Goal: Complete application form

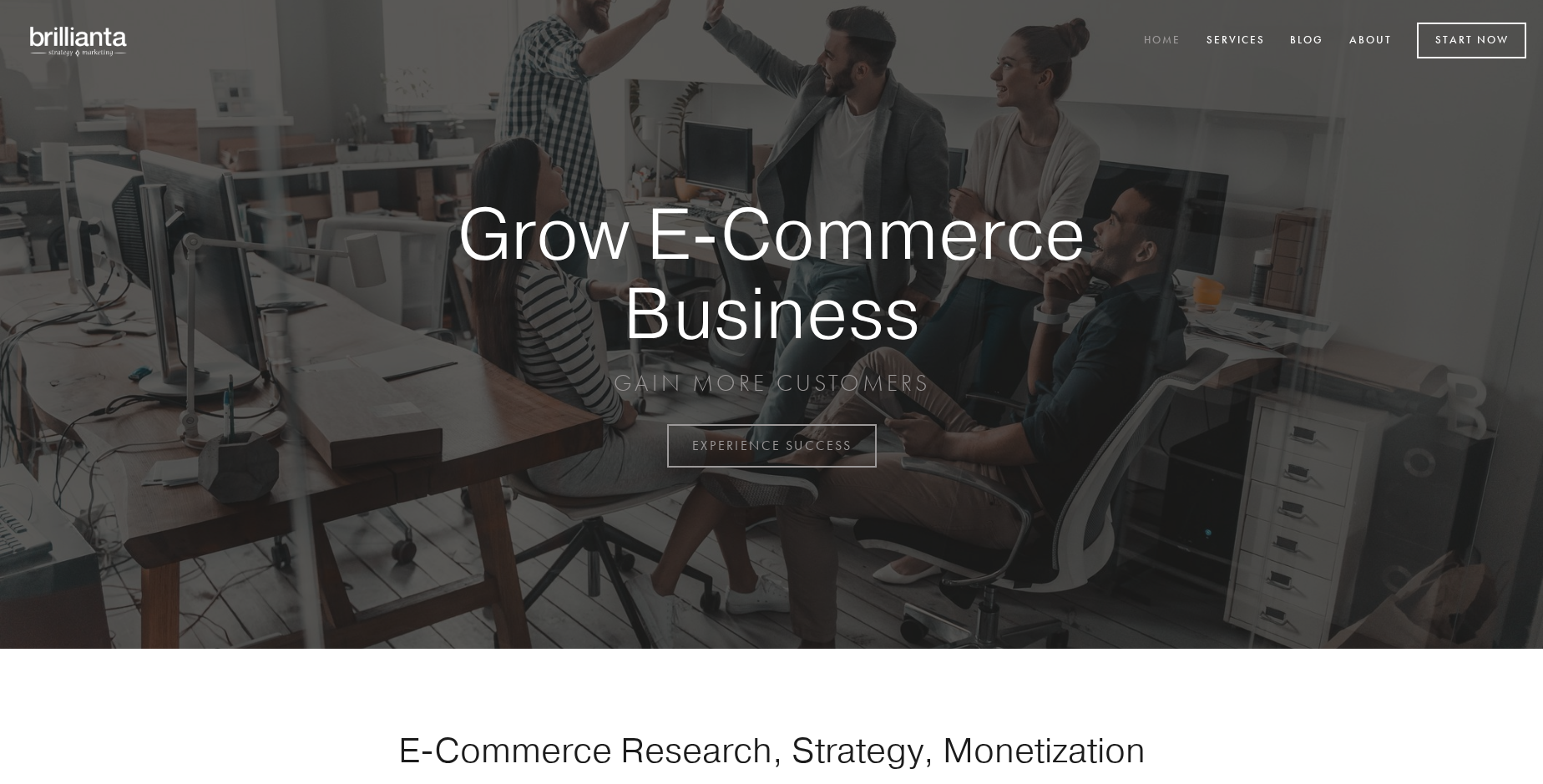
scroll to position [4374, 0]
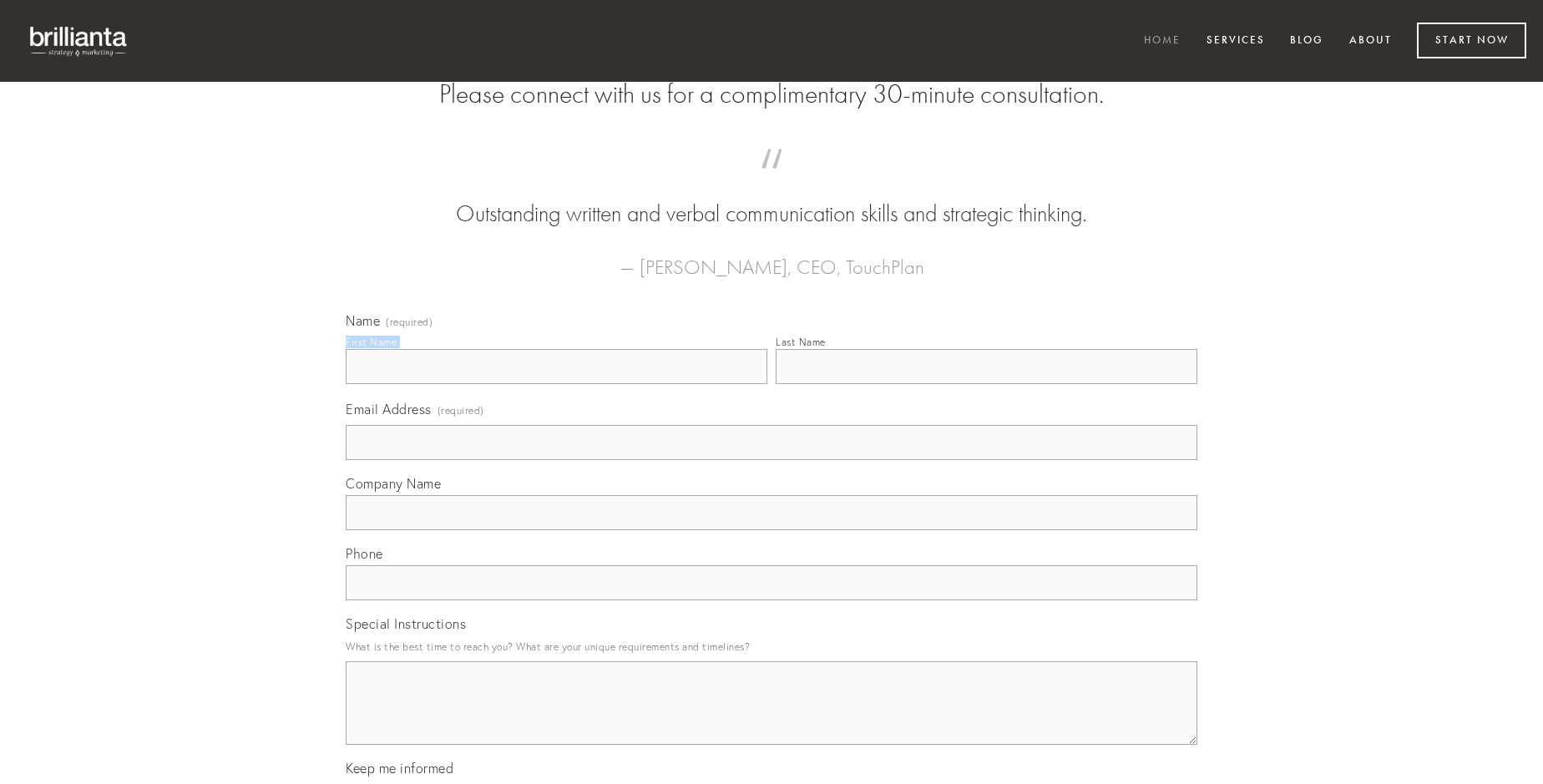
type input "[PERSON_NAME]"
click at [986, 384] on input "Last Name" at bounding box center [986, 366] width 422 height 35
type input "[PERSON_NAME]"
click at [772, 460] on input "Email Address (required)" at bounding box center [771, 442] width 851 height 35
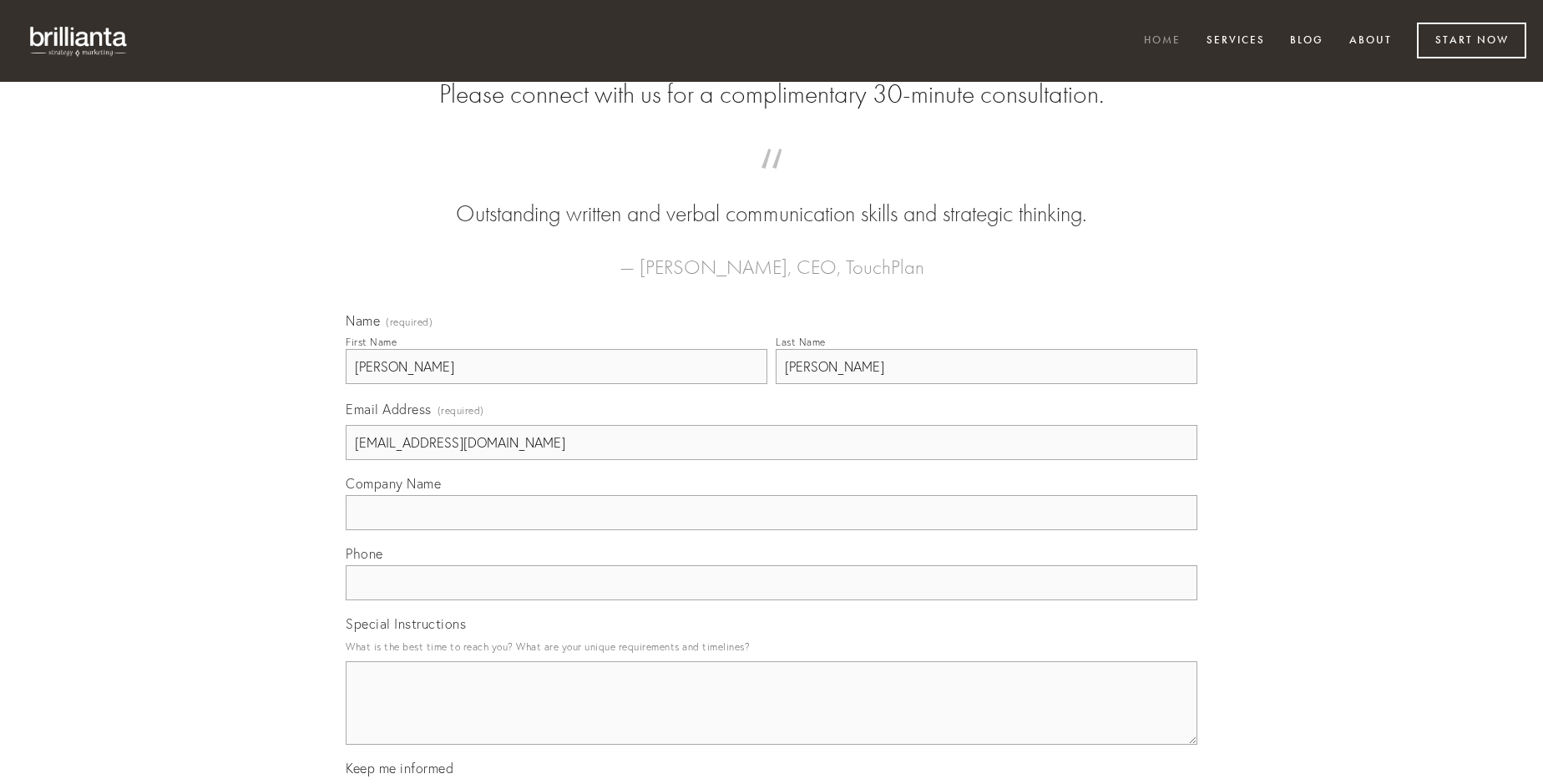
type input "[EMAIL_ADDRESS][DOMAIN_NAME]"
click at [772, 530] on input "Company Name" at bounding box center [771, 512] width 851 height 35
type input "reprehenderit"
click at [772, 600] on input "text" at bounding box center [771, 582] width 851 height 35
click at [772, 718] on textarea "Special Instructions" at bounding box center [771, 703] width 851 height 84
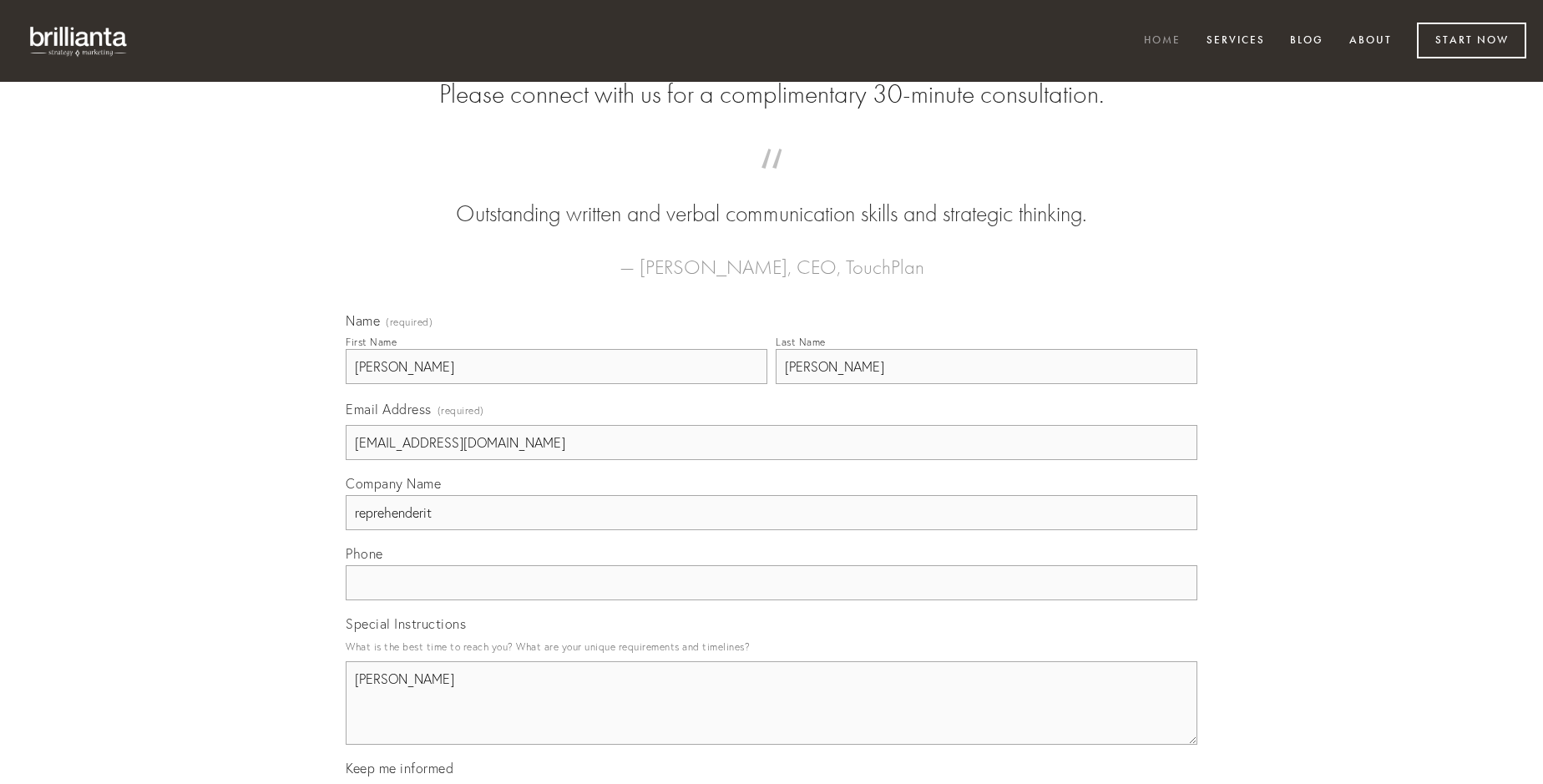
type textarea "[PERSON_NAME]"
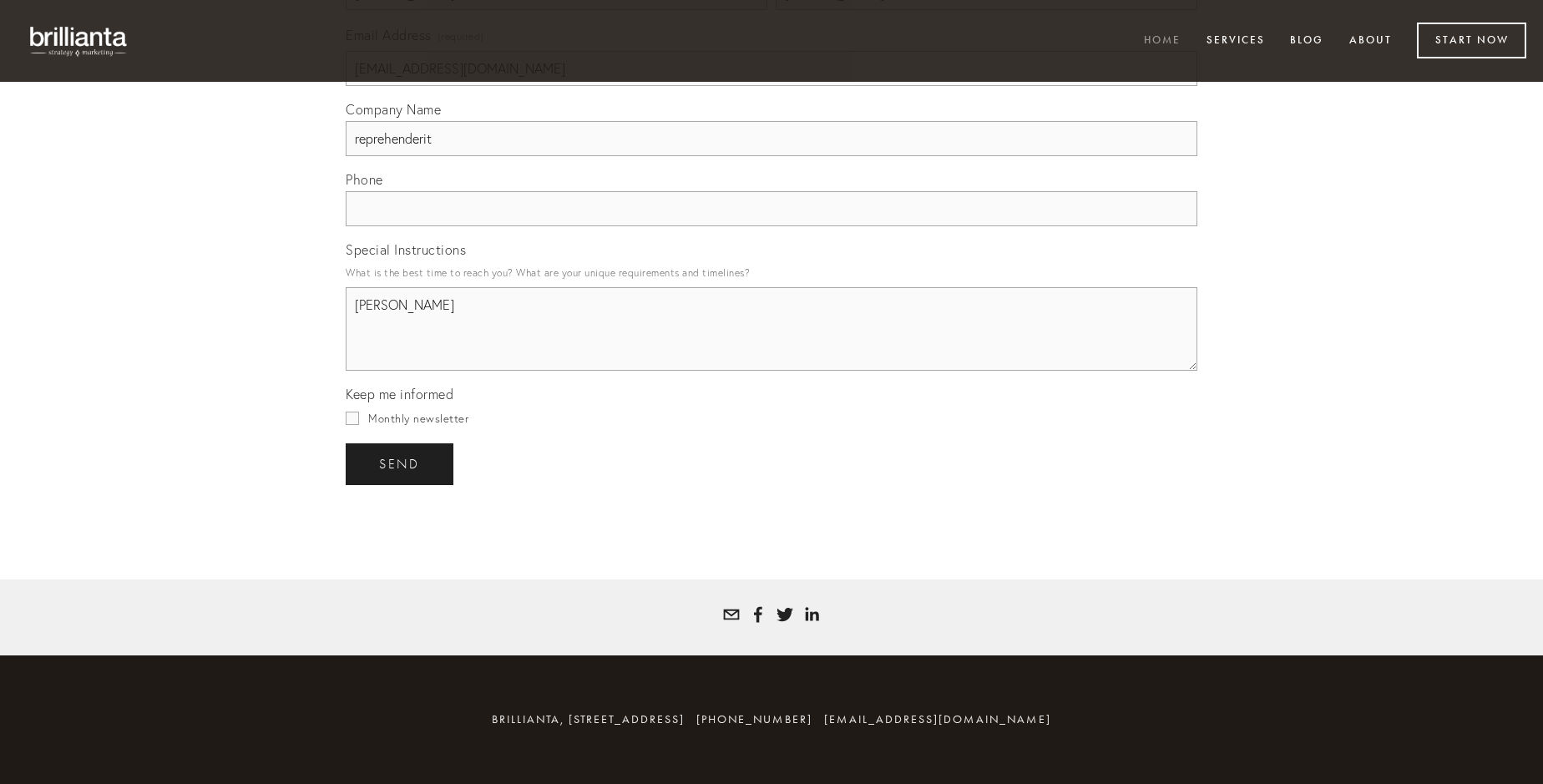
click at [401, 463] on span "send" at bounding box center [399, 463] width 41 height 15
